Goal: Information Seeking & Learning: Understand process/instructions

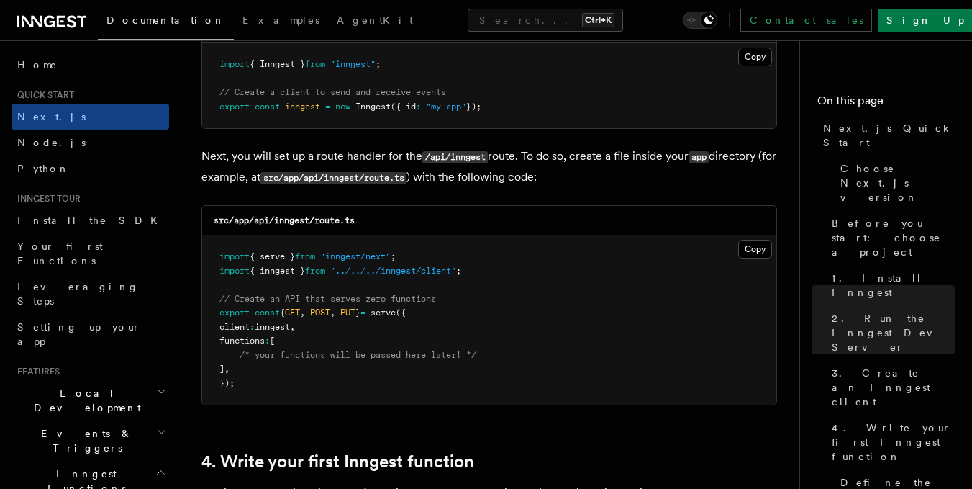
scroll to position [1943, 0]
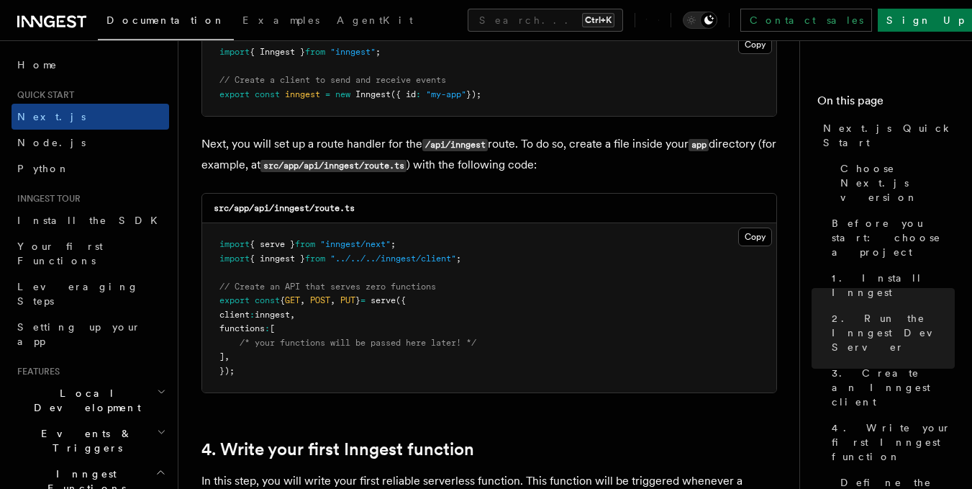
click at [290, 383] on pre "import { serve } from "inngest/next" ; import { inngest } from "../../../innges…" at bounding box center [489, 307] width 574 height 169
drag, startPoint x: 266, startPoint y: 344, endPoint x: 225, endPoint y: 283, distance: 73.7
type textarea "**********"
click at [231, 299] on code "import { serve } from "inngest/next" ; import { inngest } from "../../../innges…" at bounding box center [348, 307] width 257 height 137
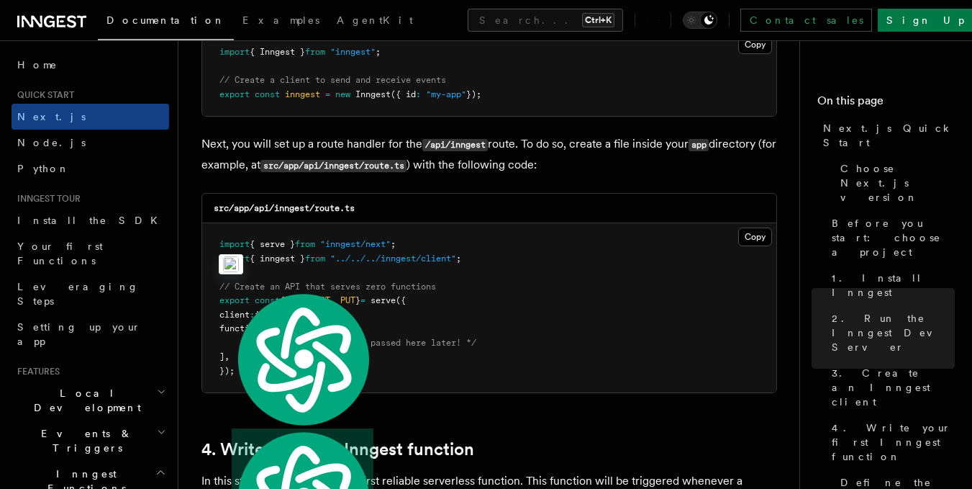
click at [208, 248] on pre "import { serve } from "inngest/next" ; import { inngest } from "../../../innges…" at bounding box center [489, 307] width 574 height 169
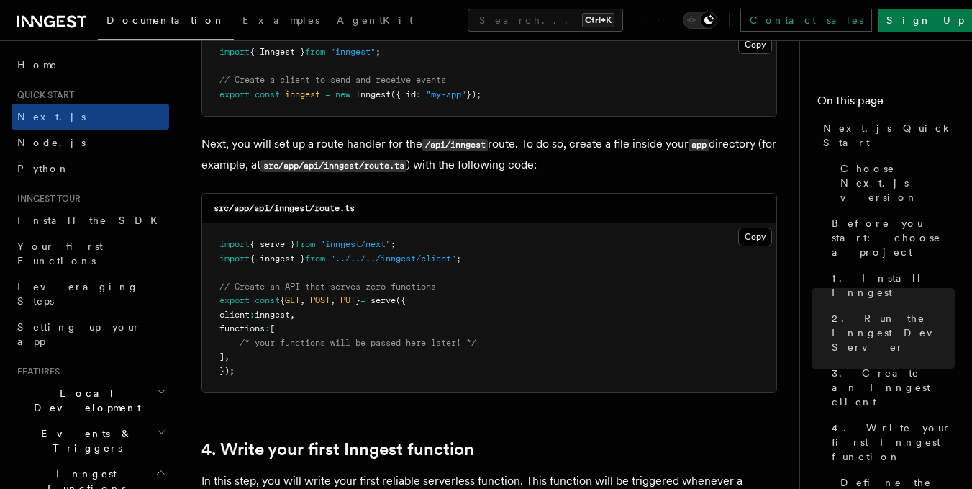
click at [240, 378] on pre "import { serve } from "inngest/next" ; import { inngest } from "../../../innges…" at bounding box center [489, 307] width 574 height 169
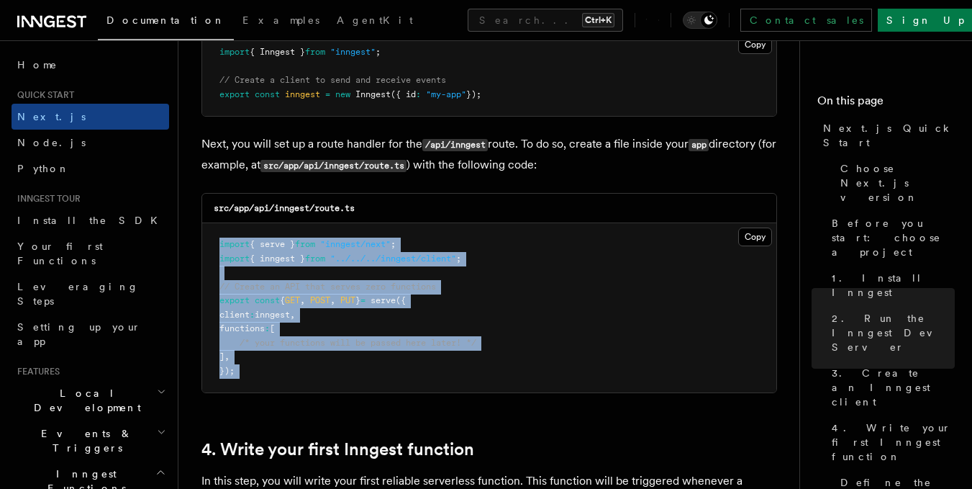
drag, startPoint x: 240, startPoint y: 378, endPoint x: 191, endPoint y: 240, distance: 146.6
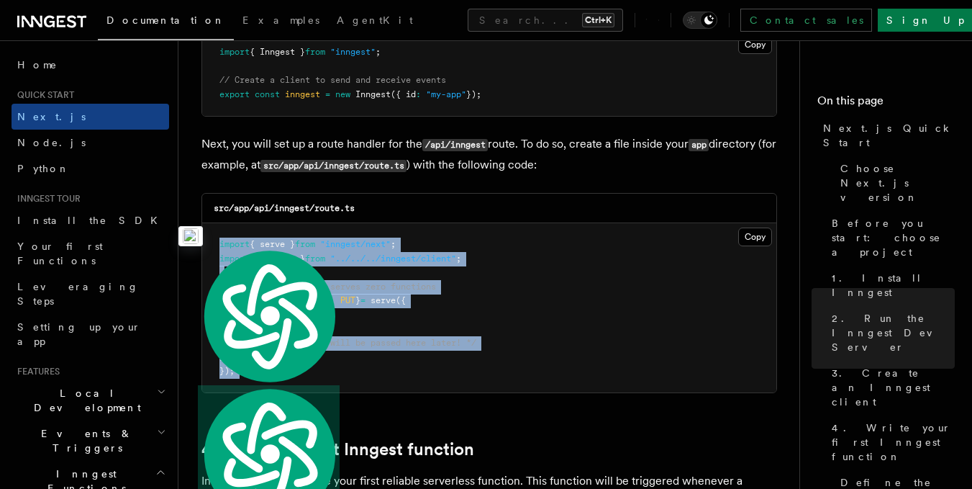
copy article "import { serve } from "inngest/next" ; import { inngest } from "../../../innges…"
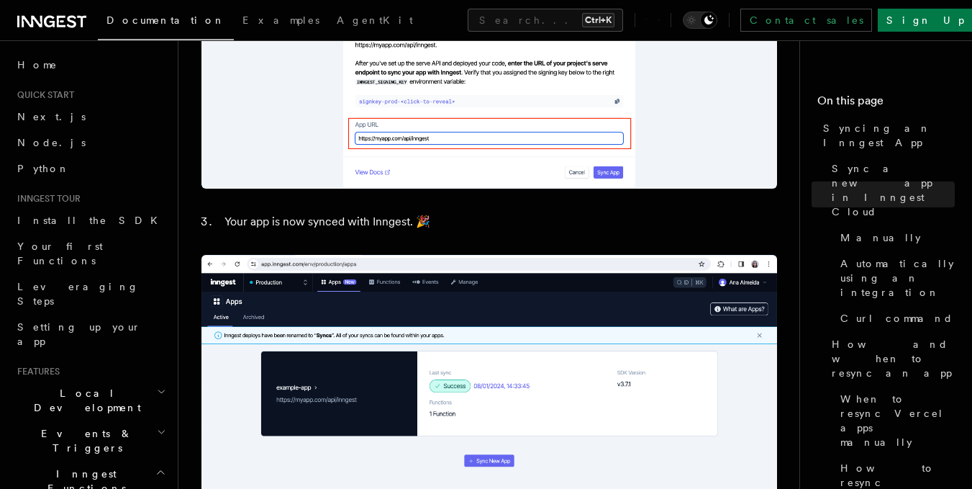
scroll to position [1367, 0]
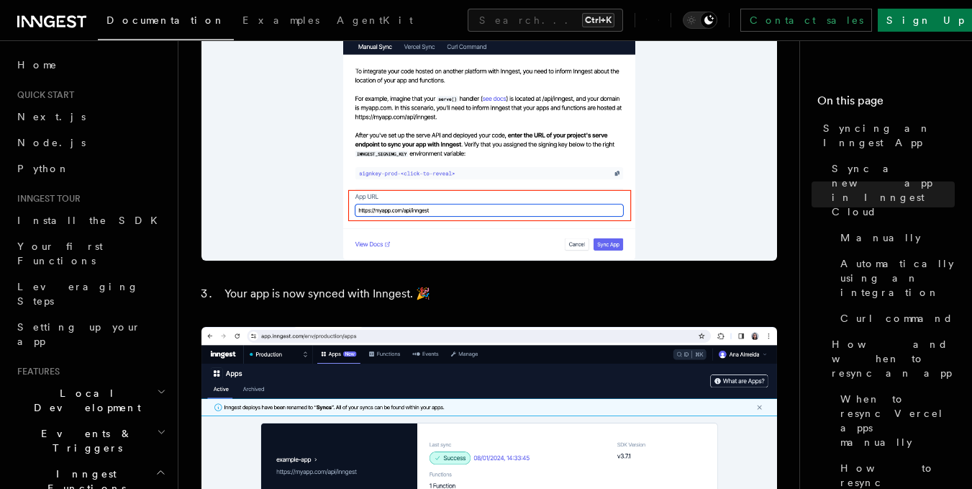
click at [417, 209] on img at bounding box center [490, 88] width 576 height 345
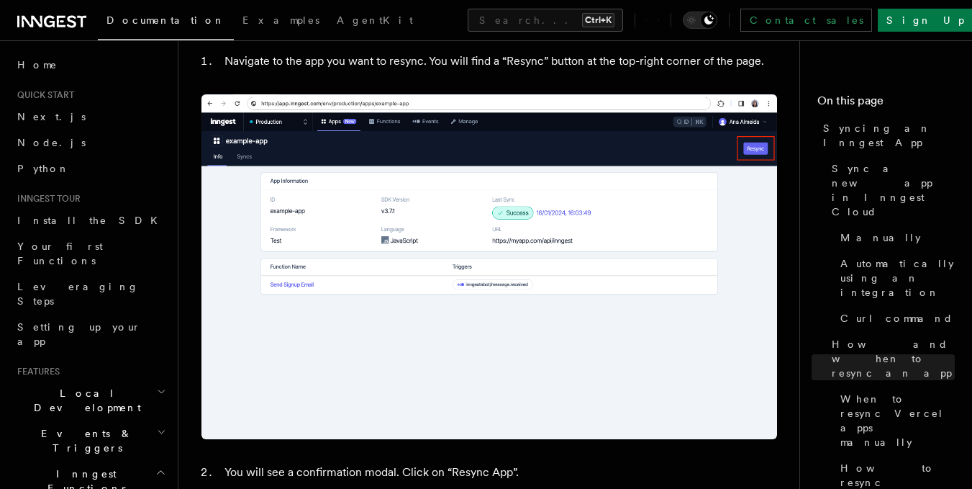
scroll to position [3031, 0]
